Goal: Book appointment/travel/reservation

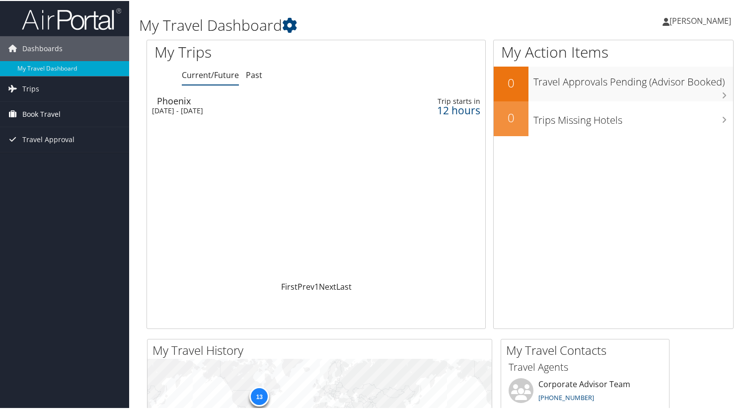
click at [57, 117] on span "Book Travel" at bounding box center [41, 113] width 38 height 25
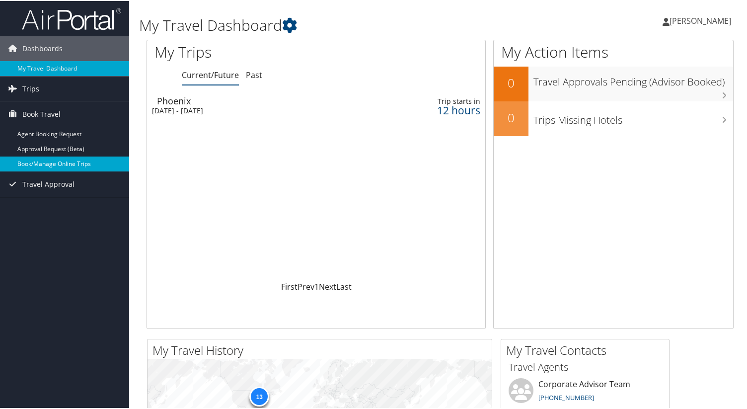
click at [59, 162] on link "Book/Manage Online Trips" at bounding box center [64, 162] width 129 height 15
click at [65, 162] on link "Book/Manage Online Trips" at bounding box center [64, 162] width 129 height 15
click at [68, 164] on link "Book/Manage Online Trips" at bounding box center [64, 162] width 129 height 15
